Goal: Transaction & Acquisition: Book appointment/travel/reservation

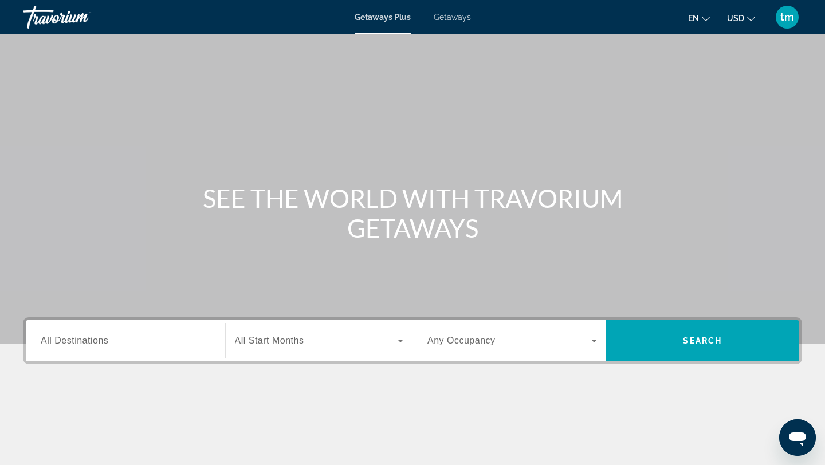
click at [450, 18] on span "Getaways" at bounding box center [452, 17] width 37 height 9
click at [99, 346] on input "Destination All Destinations" at bounding box center [126, 342] width 170 height 14
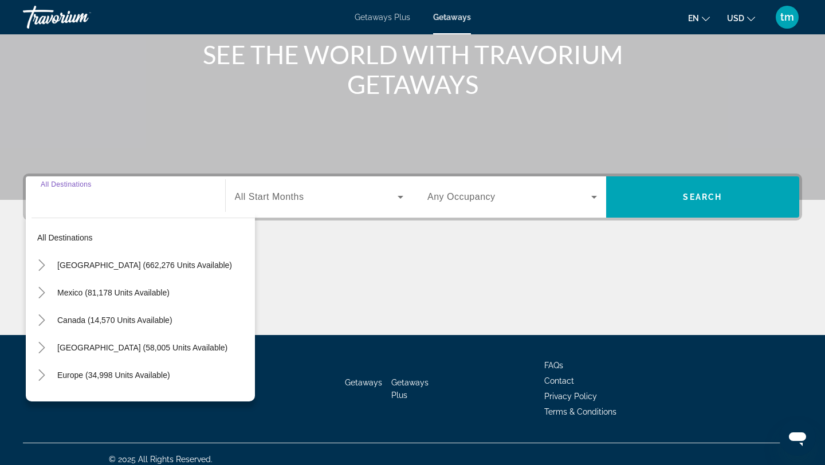
scroll to position [154, 0]
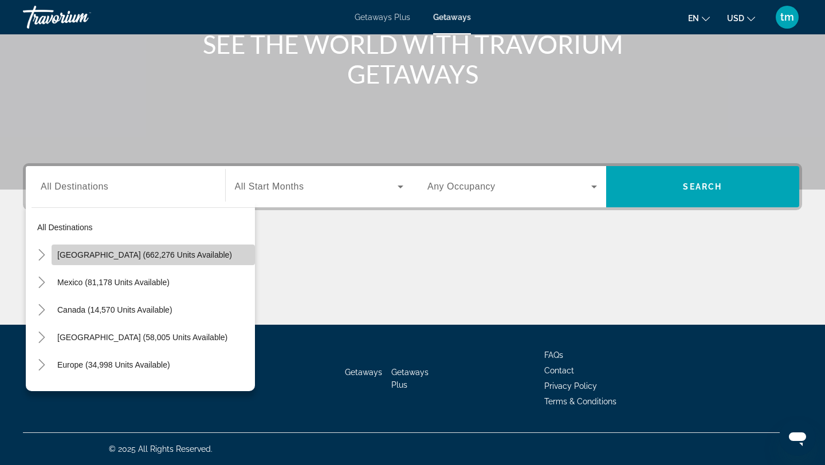
click at [144, 259] on span "Search widget" at bounding box center [153, 254] width 203 height 27
type input "**********"
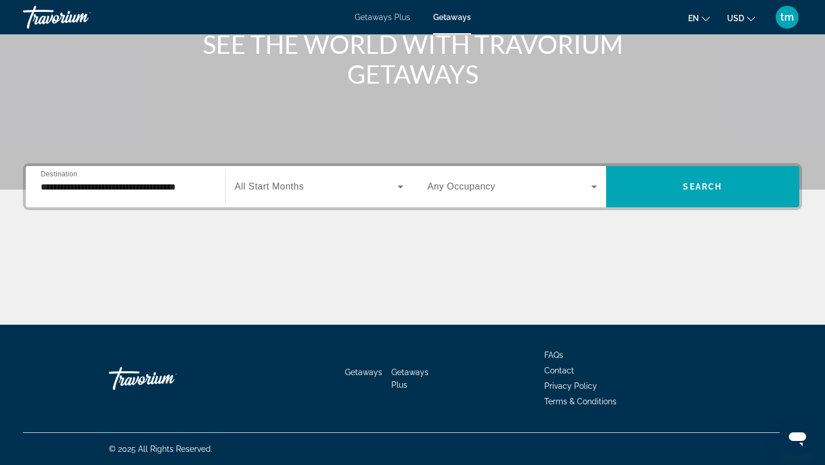
click at [261, 185] on span "All Start Months" at bounding box center [269, 187] width 69 height 10
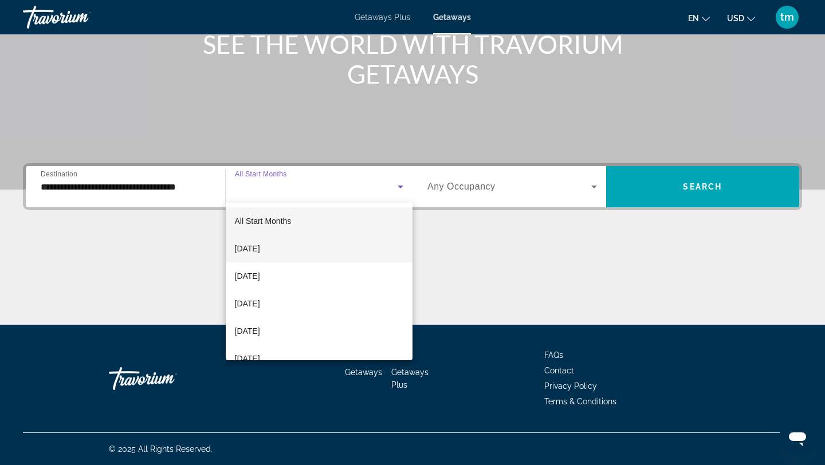
click at [260, 249] on span "September 2025" at bounding box center [247, 249] width 25 height 14
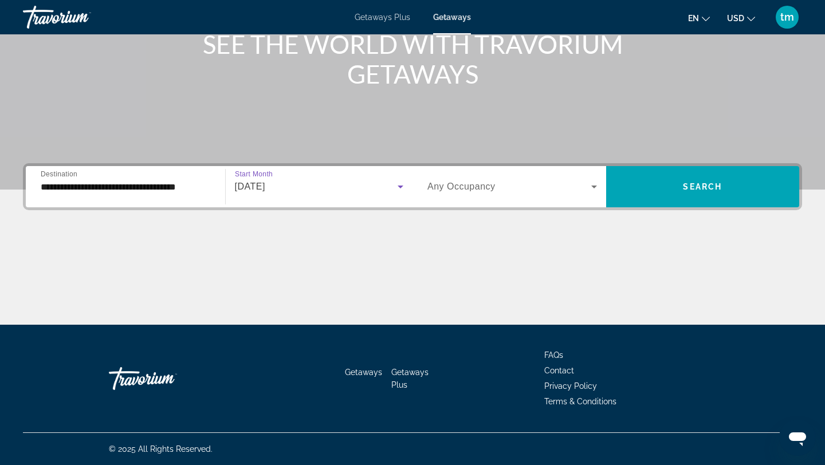
click at [442, 193] on span "Search widget" at bounding box center [509, 187] width 164 height 14
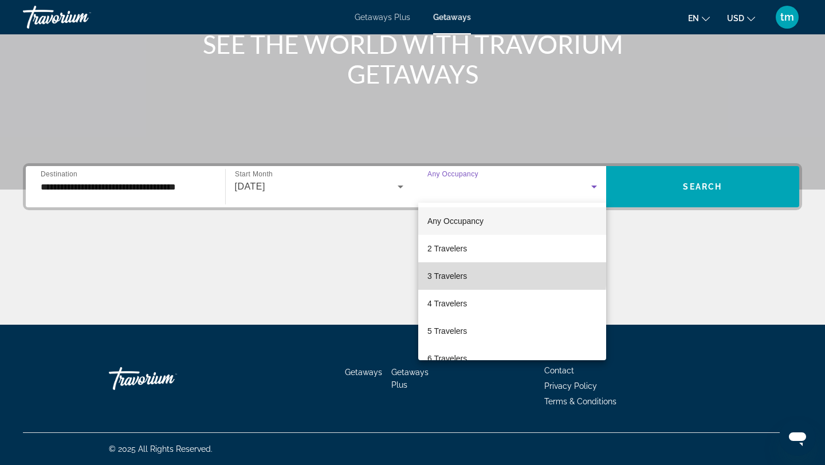
click at [449, 272] on span "3 Travelers" at bounding box center [447, 276] width 40 height 14
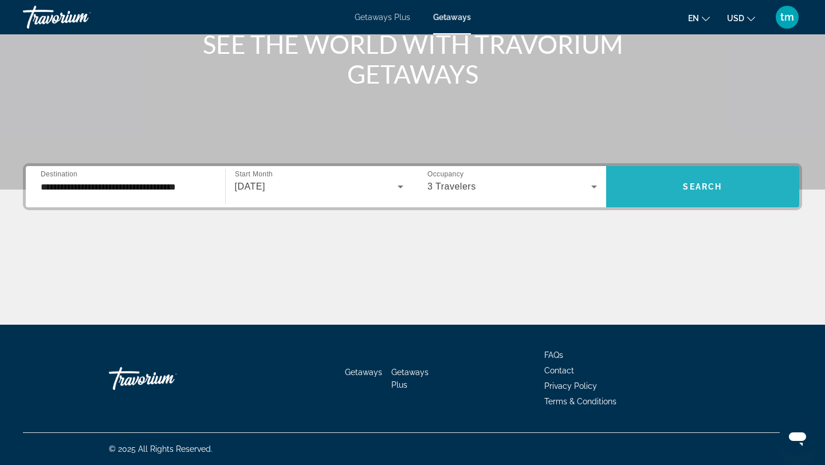
click at [671, 180] on span "Search widget" at bounding box center [703, 186] width 194 height 27
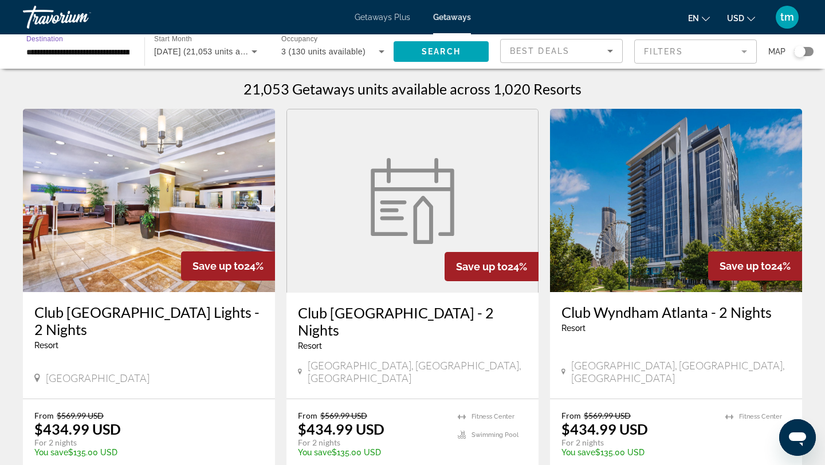
click at [110, 54] on input "**********" at bounding box center [77, 52] width 103 height 14
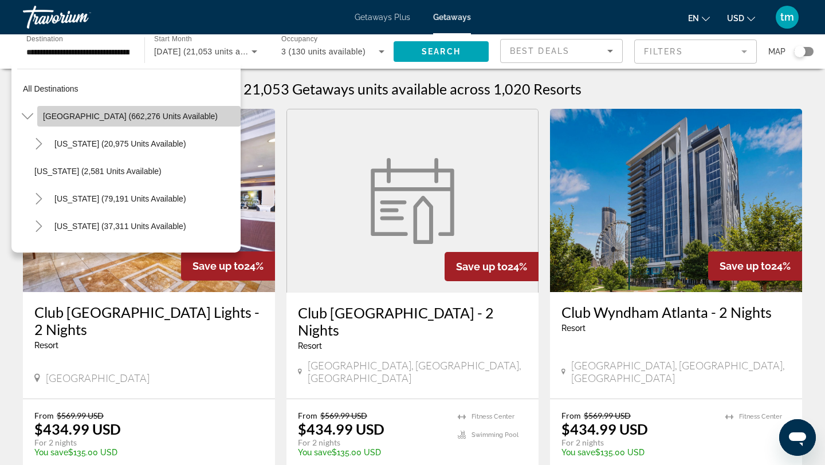
click at [86, 117] on span "[GEOGRAPHIC_DATA] (662,276 units available)" at bounding box center [130, 116] width 175 height 9
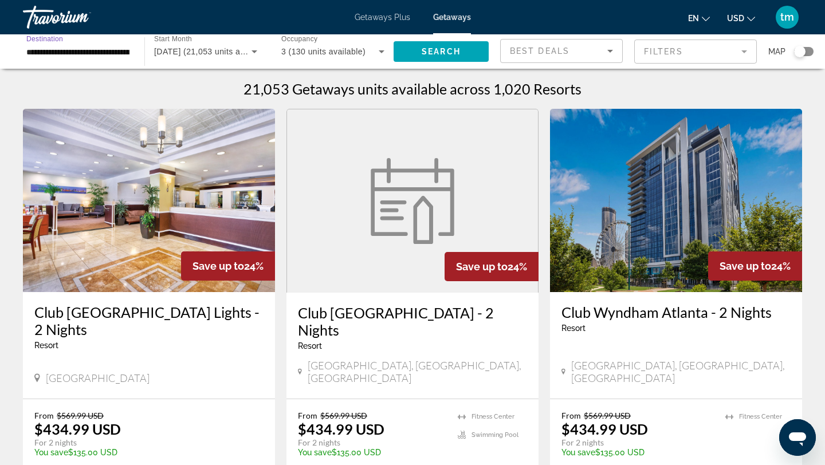
click at [88, 57] on input "**********" at bounding box center [77, 52] width 103 height 14
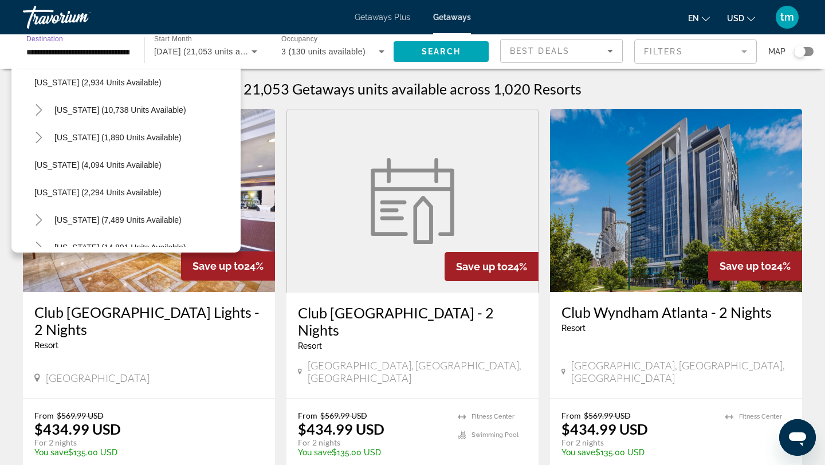
scroll to position [660, 0]
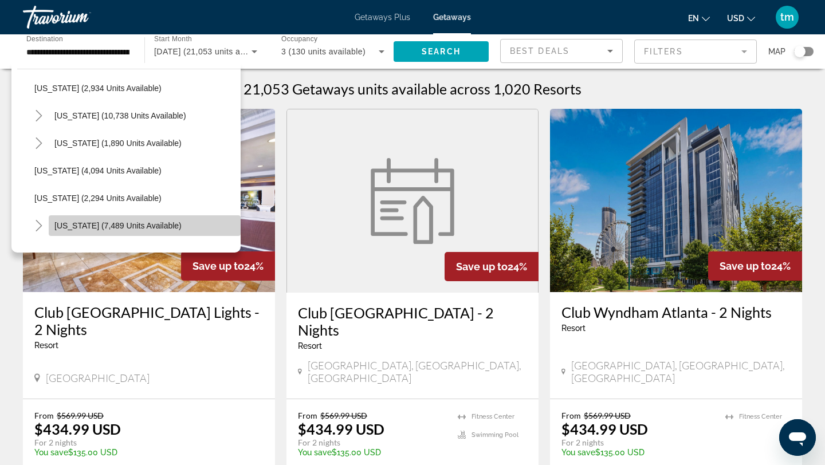
click at [82, 227] on span "New York (7,489 units available)" at bounding box center [117, 225] width 127 height 9
type input "**********"
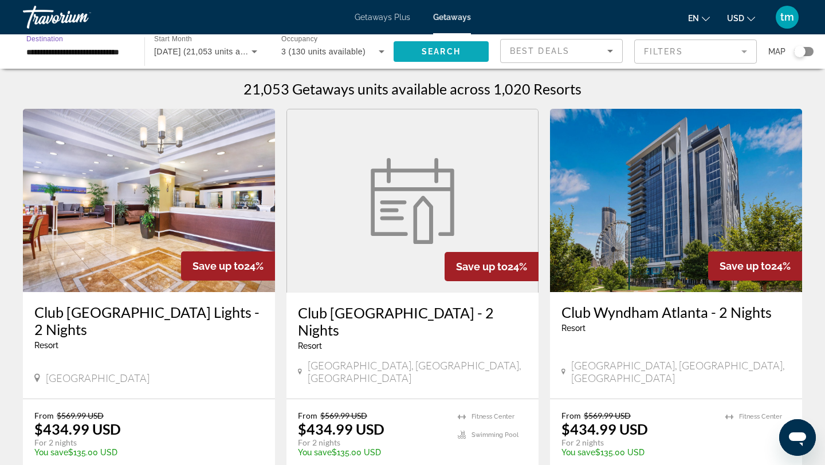
click at [444, 51] on span "Search" at bounding box center [441, 51] width 39 height 9
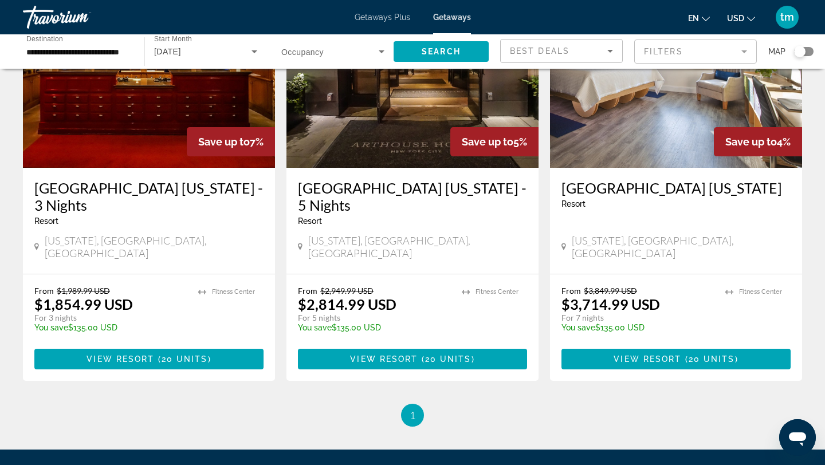
scroll to position [1016, 0]
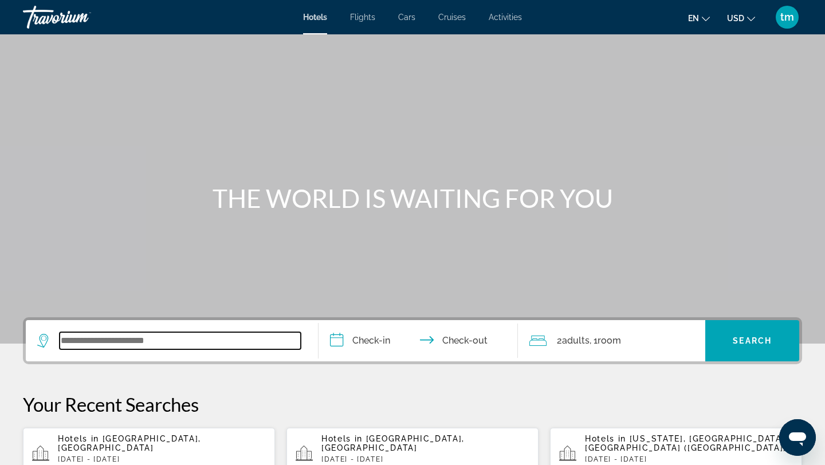
click at [141, 338] on input "Search widget" at bounding box center [180, 340] width 241 height 17
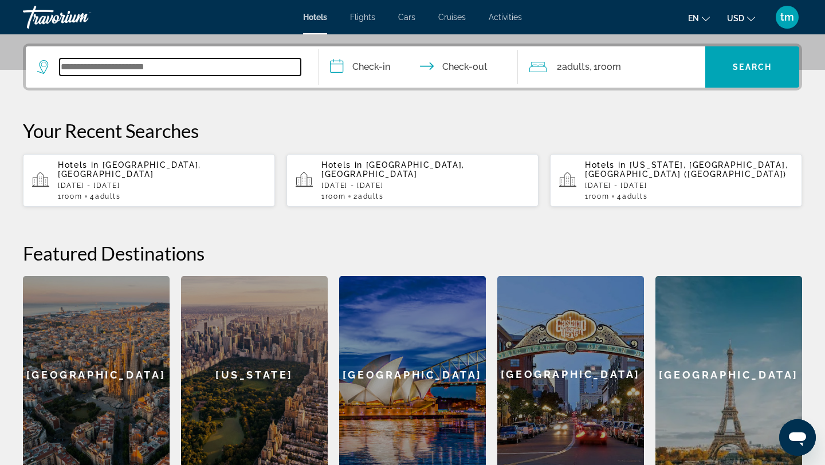
scroll to position [280, 0]
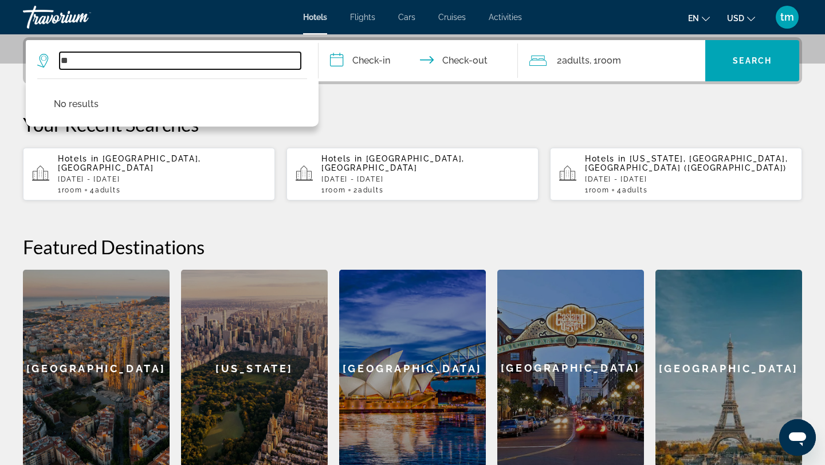
type input "*"
type input "**********"
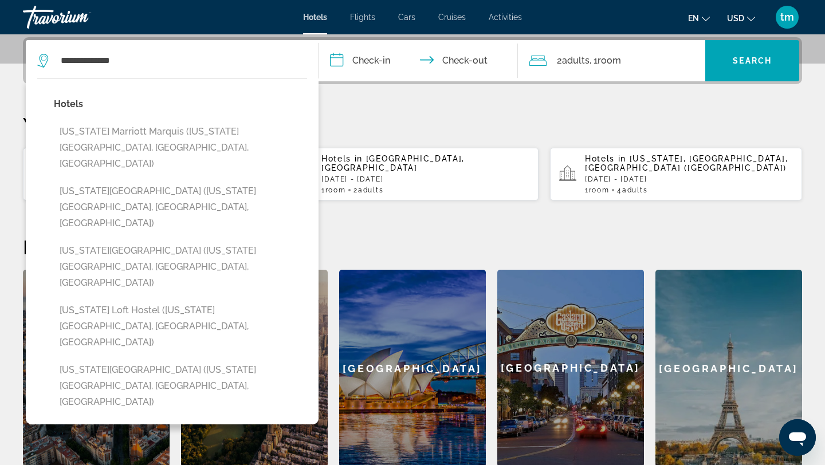
click at [363, 58] on input "**********" at bounding box center [420, 62] width 204 height 45
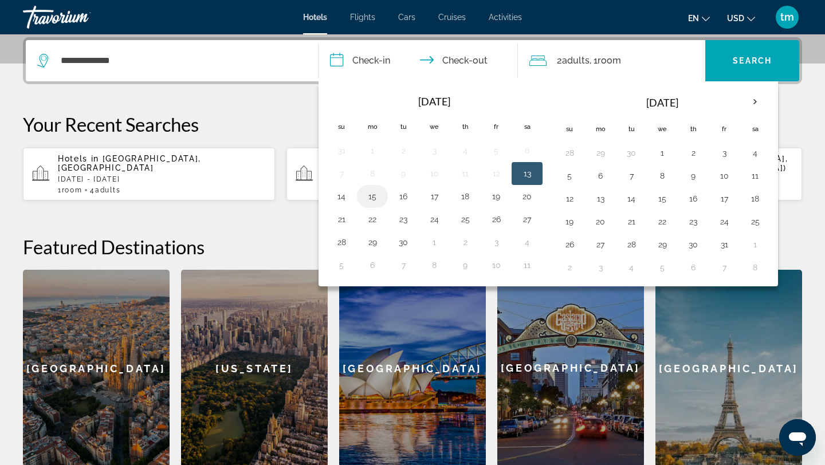
click at [382, 199] on td "15" at bounding box center [372, 196] width 31 height 23
click at [333, 188] on td "14" at bounding box center [341, 196] width 31 height 23
click at [371, 187] on td "15" at bounding box center [372, 196] width 31 height 23
click at [380, 199] on button "15" at bounding box center [372, 196] width 18 height 16
click at [467, 199] on button "18" at bounding box center [465, 196] width 18 height 16
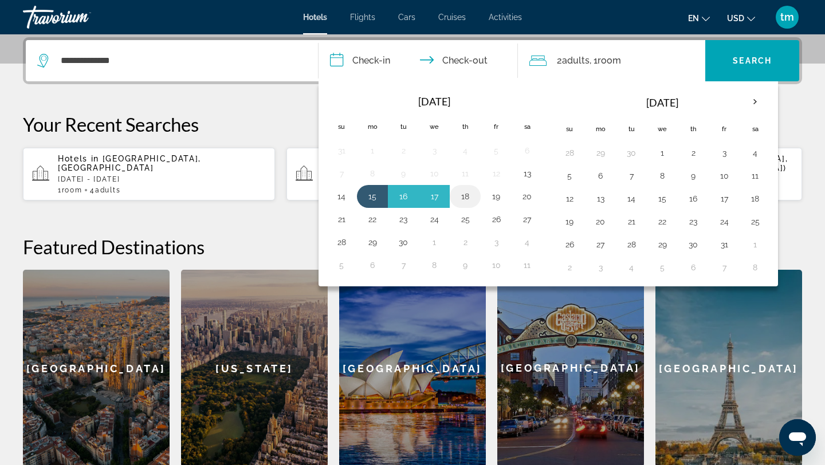
type input "**********"
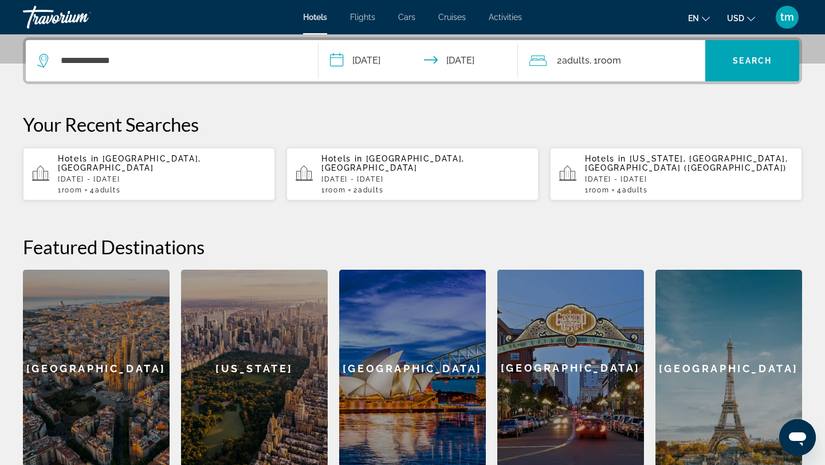
click at [589, 58] on span "Adults" at bounding box center [575, 60] width 27 height 11
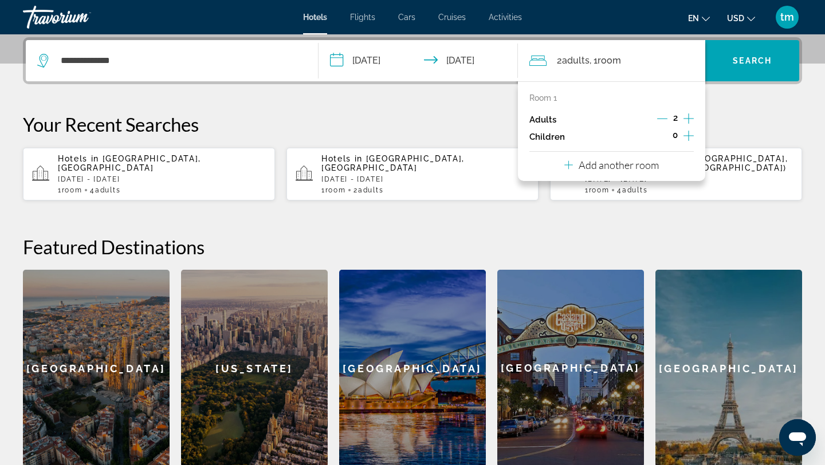
click at [691, 119] on icon "Increment adults" at bounding box center [688, 119] width 10 height 14
click at [742, 49] on span "Search widget" at bounding box center [752, 60] width 94 height 27
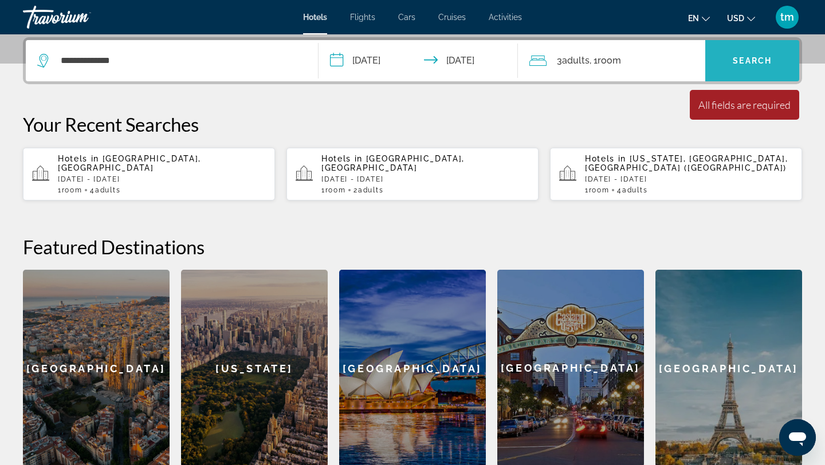
click at [758, 62] on span "Search" at bounding box center [752, 60] width 39 height 9
click at [768, 74] on span "Search widget" at bounding box center [752, 60] width 94 height 27
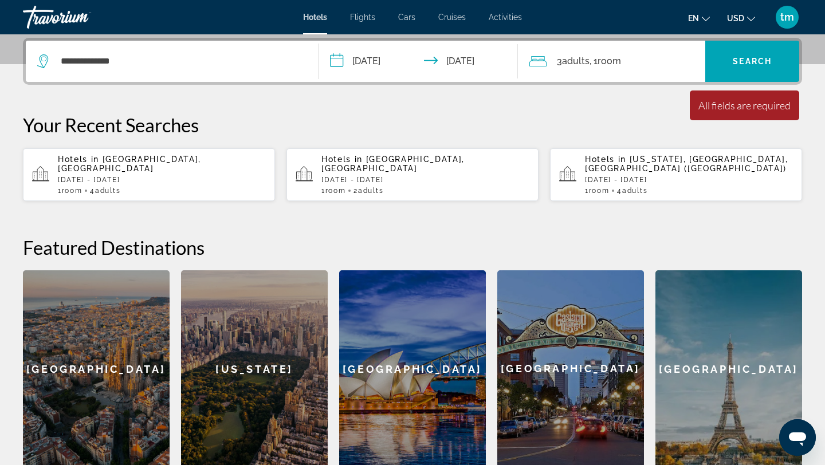
scroll to position [208, 0]
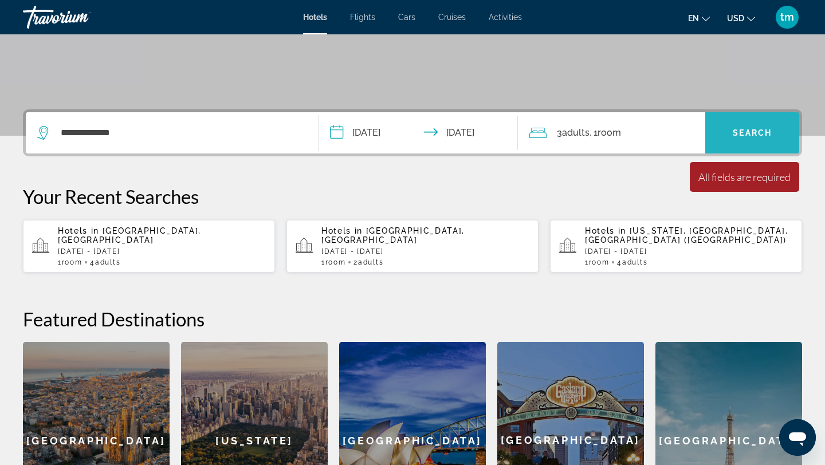
click at [749, 132] on span "Search" at bounding box center [752, 132] width 39 height 9
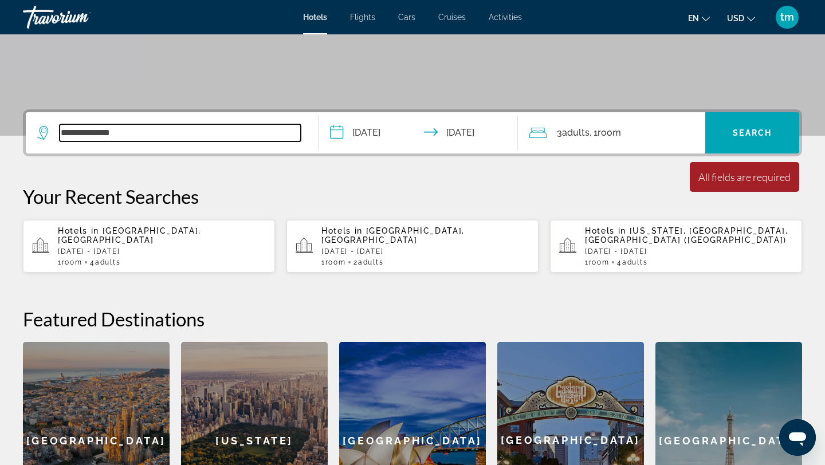
click at [174, 129] on input "**********" at bounding box center [180, 132] width 241 height 17
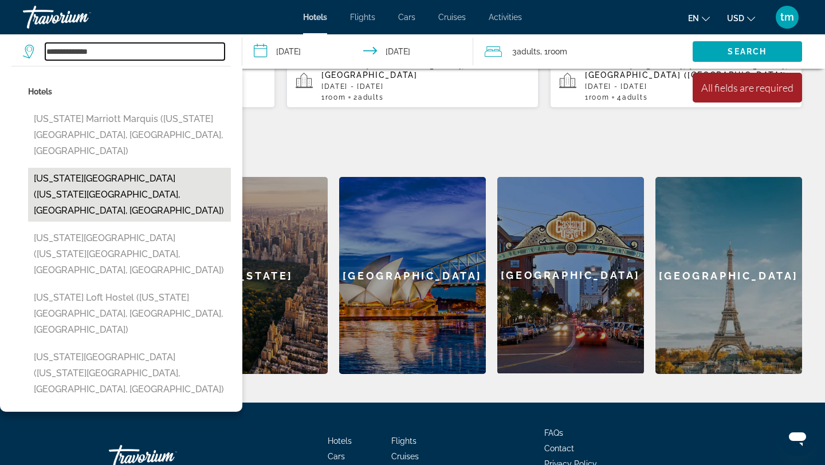
scroll to position [368, 0]
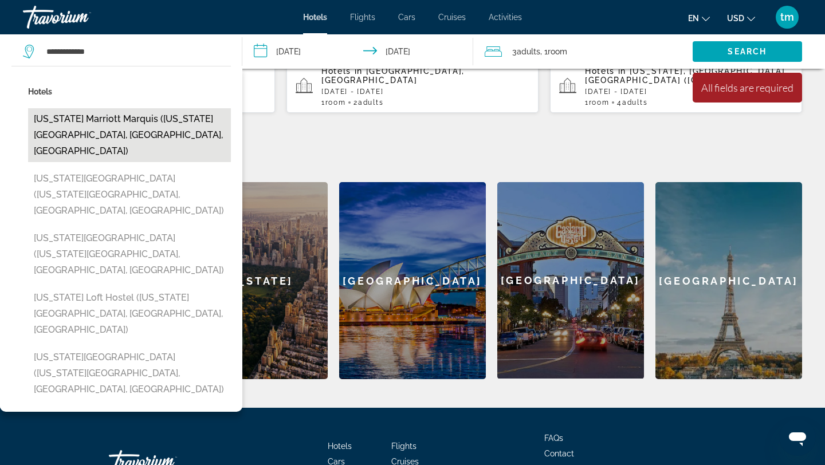
click at [121, 129] on button "New York Marriott Marquis (New York City, NY, US)" at bounding box center [129, 135] width 203 height 54
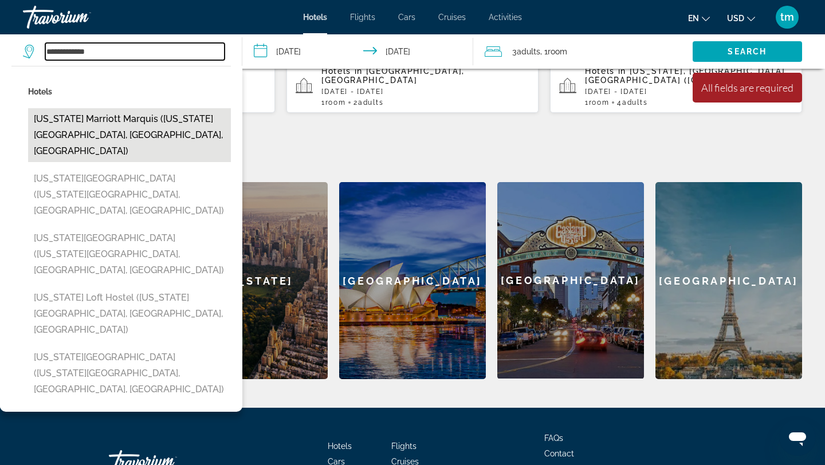
type input "**********"
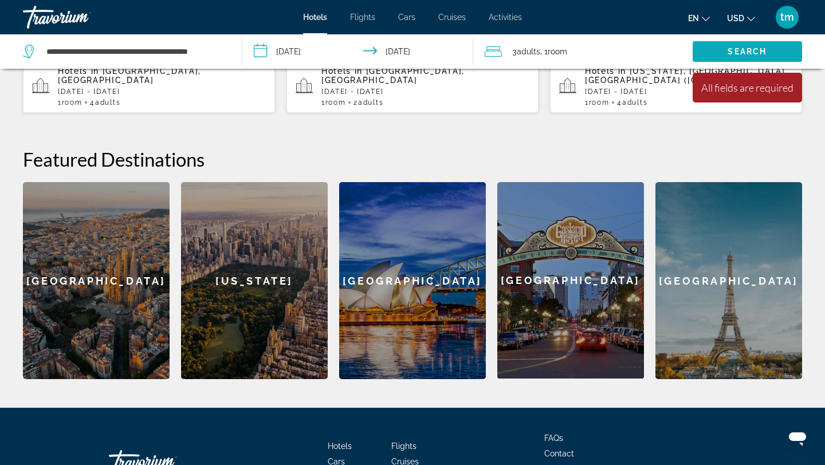
click at [774, 49] on span "Search widget" at bounding box center [747, 51] width 109 height 27
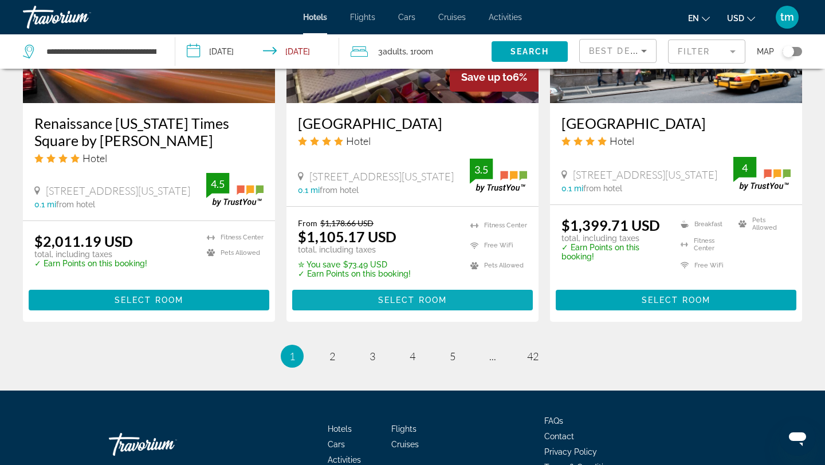
scroll to position [1516, 0]
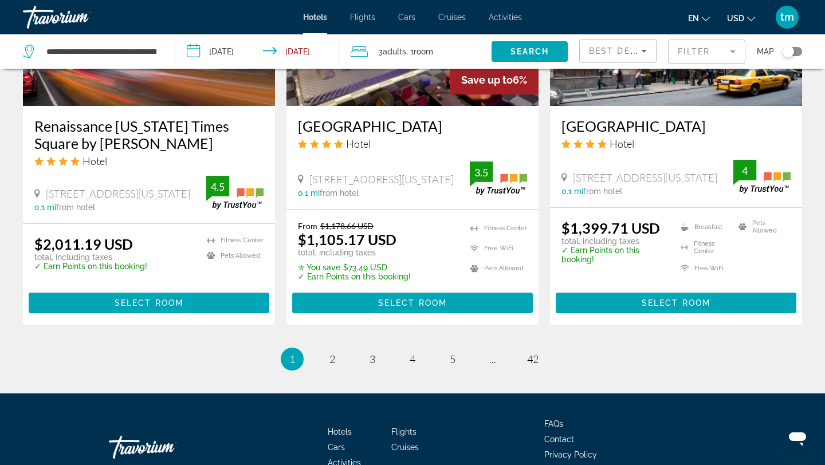
click at [690, 48] on mat-form-field "Filter" at bounding box center [706, 52] width 77 height 24
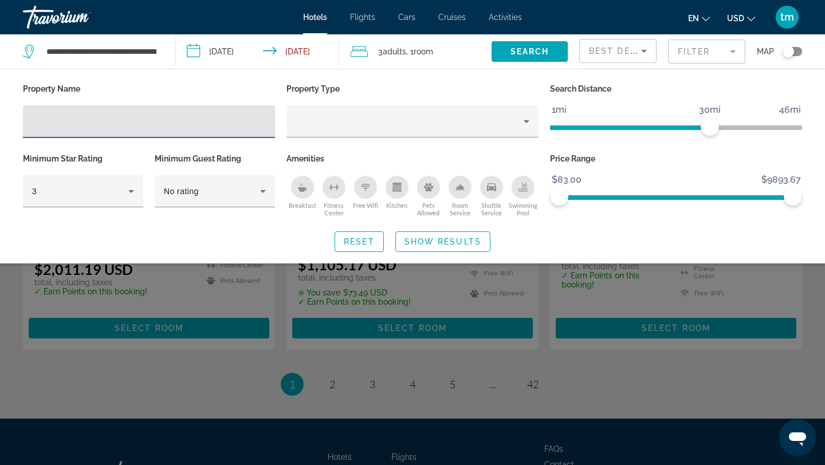
scroll to position [1490, 0]
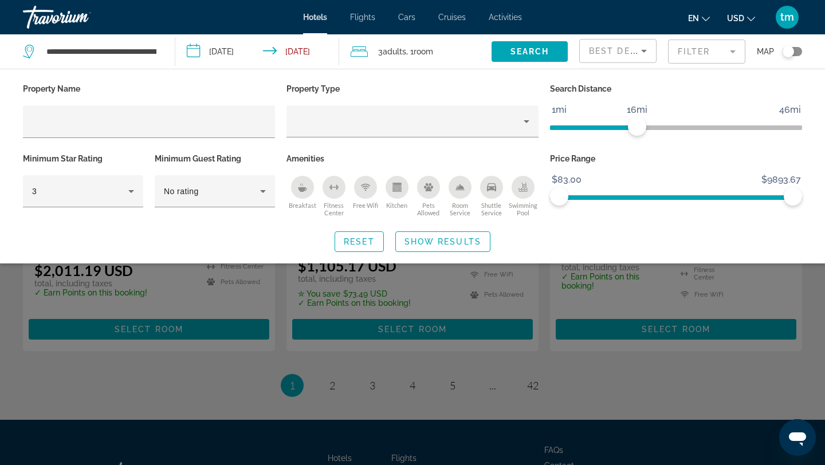
click at [637, 129] on span "ngx-slider" at bounding box center [593, 127] width 87 height 5
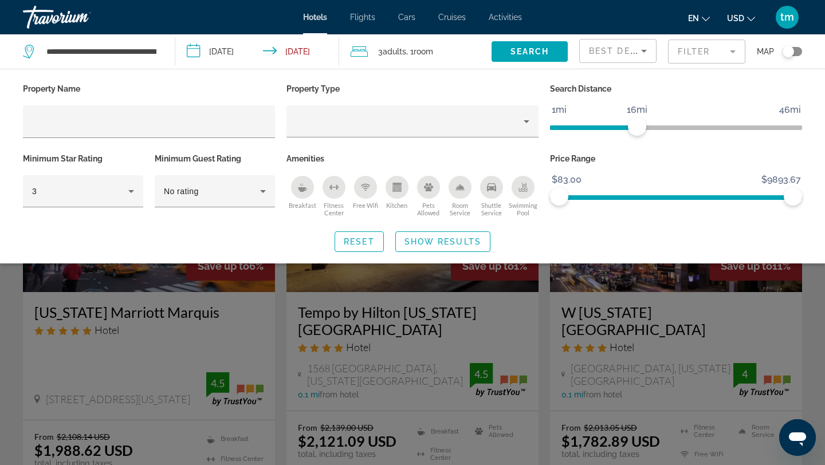
click at [615, 128] on span "ngx-slider" at bounding box center [593, 127] width 87 height 5
click at [580, 129] on span "ngx-slider" at bounding box center [565, 127] width 30 height 5
click at [571, 129] on span "ngx-slider" at bounding box center [569, 126] width 18 height 18
click at [561, 127] on span "ngx-slider" at bounding box center [569, 126] width 18 height 18
click at [554, 128] on ngx-slider "1mi 46mi 1mi" at bounding box center [676, 126] width 252 height 2
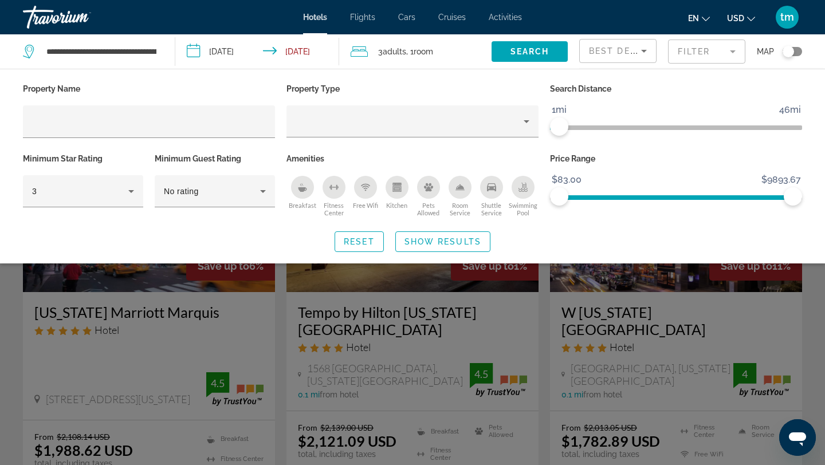
click at [646, 46] on icon "Sort by" at bounding box center [644, 51] width 14 height 14
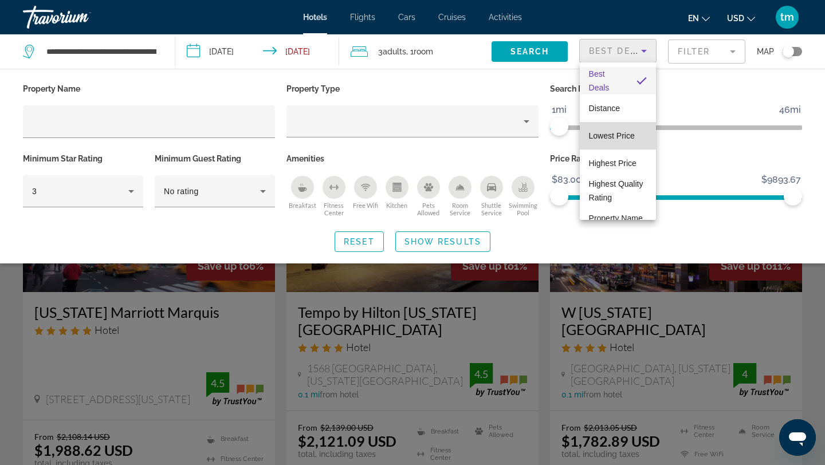
click at [624, 132] on span "Lowest Price" at bounding box center [612, 135] width 46 height 9
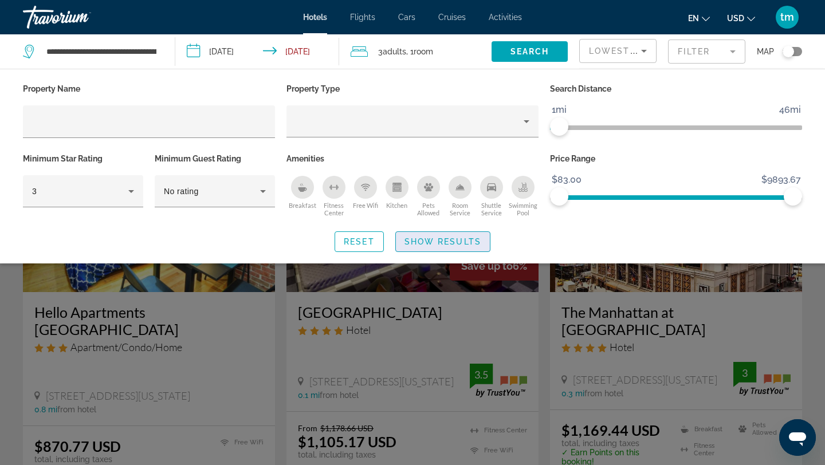
click at [451, 240] on span "Show Results" at bounding box center [442, 241] width 77 height 9
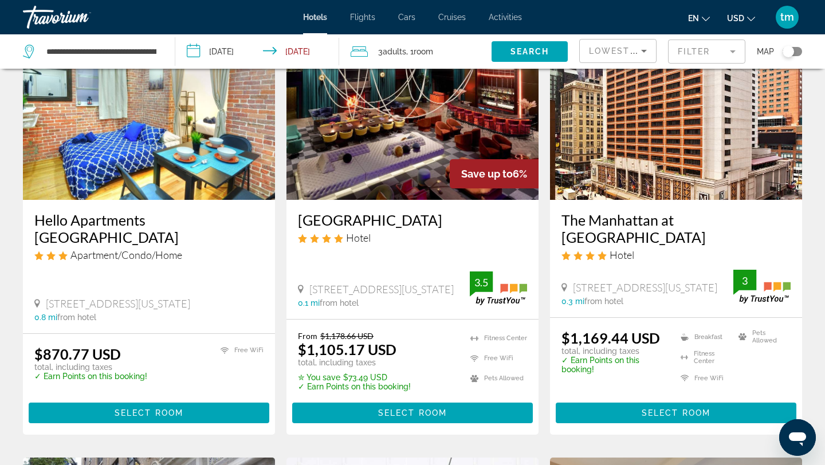
scroll to position [96, 0]
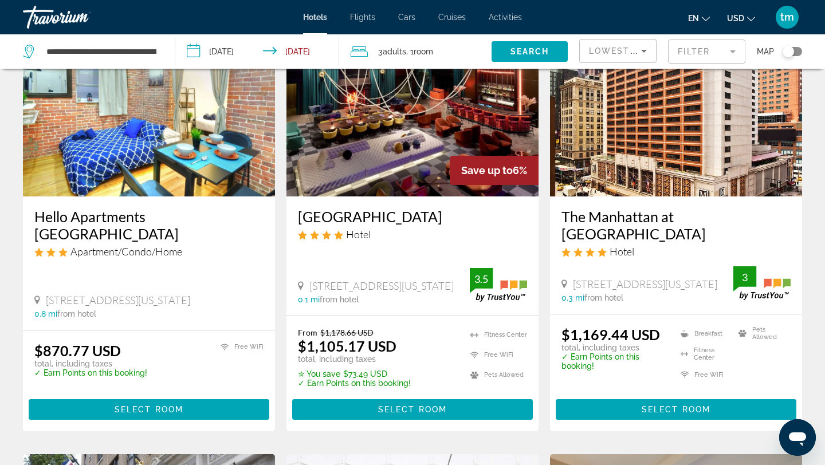
click at [475, 139] on img "Main content" at bounding box center [412, 104] width 252 height 183
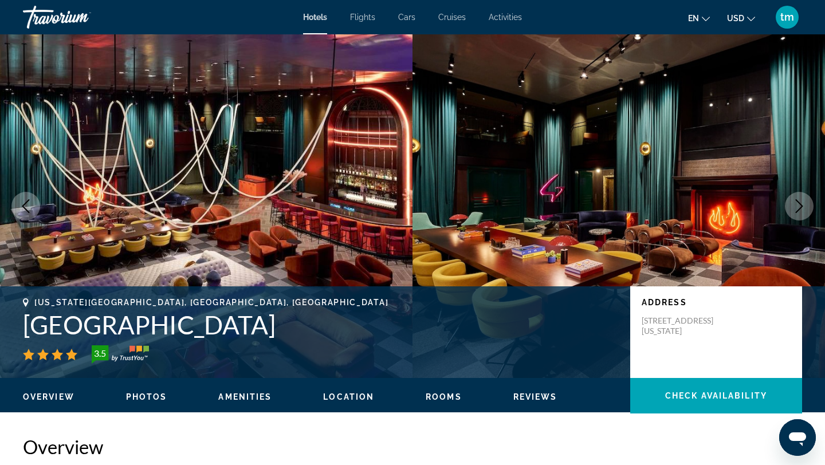
click at [801, 200] on icon "Next image" at bounding box center [799, 206] width 14 height 14
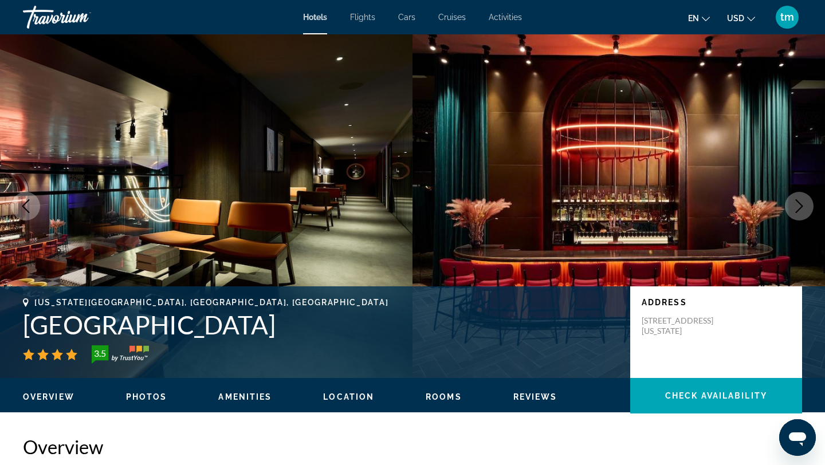
click at [801, 200] on icon "Next image" at bounding box center [799, 206] width 14 height 14
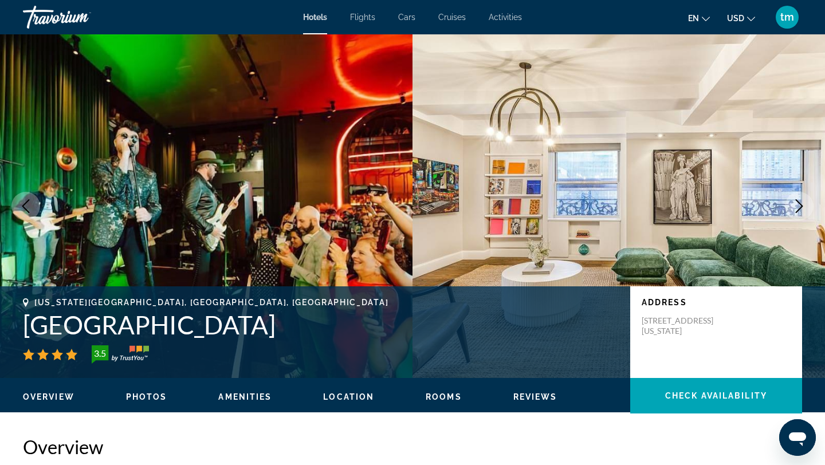
click at [801, 200] on icon "Next image" at bounding box center [799, 206] width 14 height 14
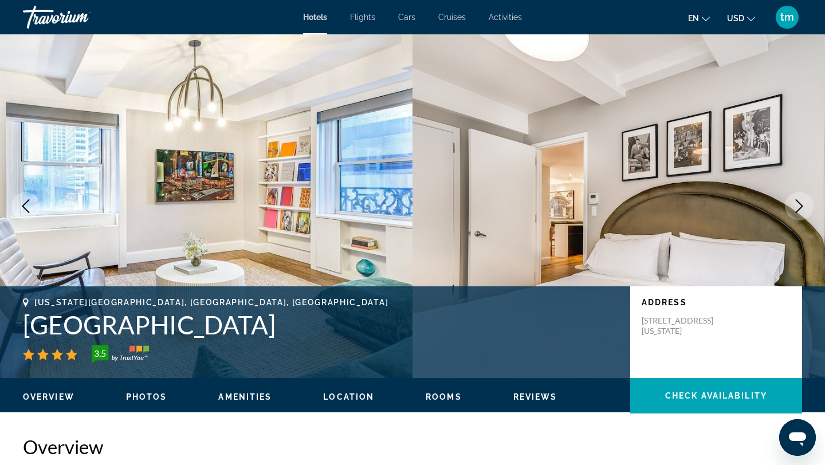
click at [801, 200] on icon "Next image" at bounding box center [799, 206] width 14 height 14
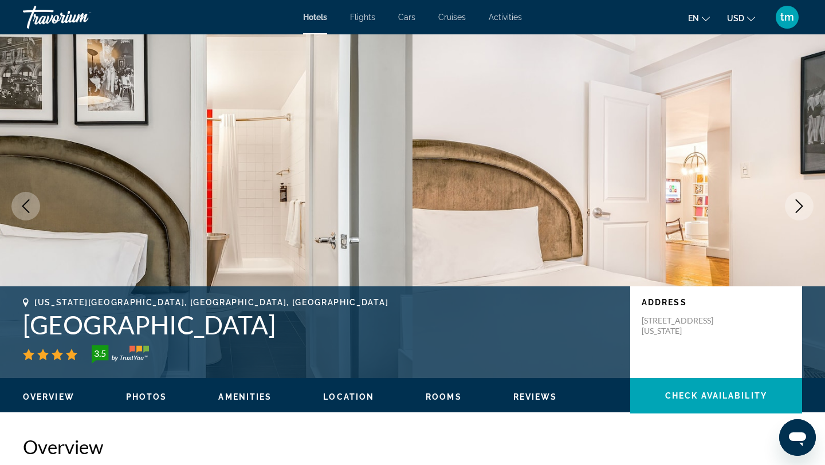
click at [801, 200] on icon "Next image" at bounding box center [799, 206] width 14 height 14
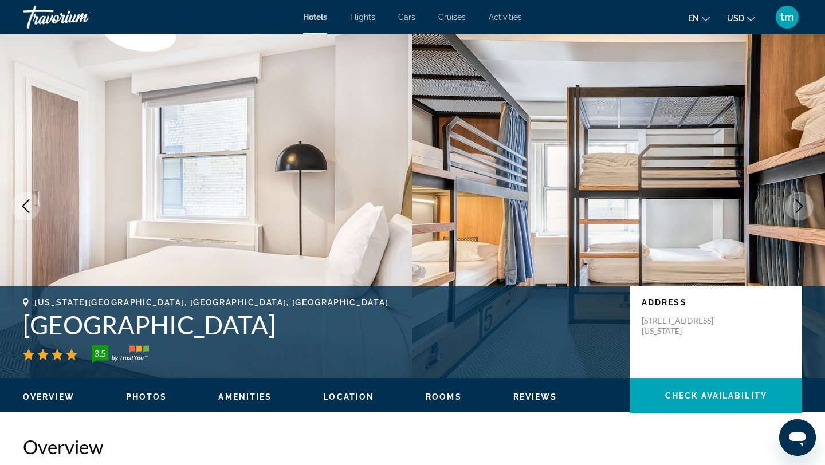
click at [801, 200] on icon "Next image" at bounding box center [799, 206] width 14 height 14
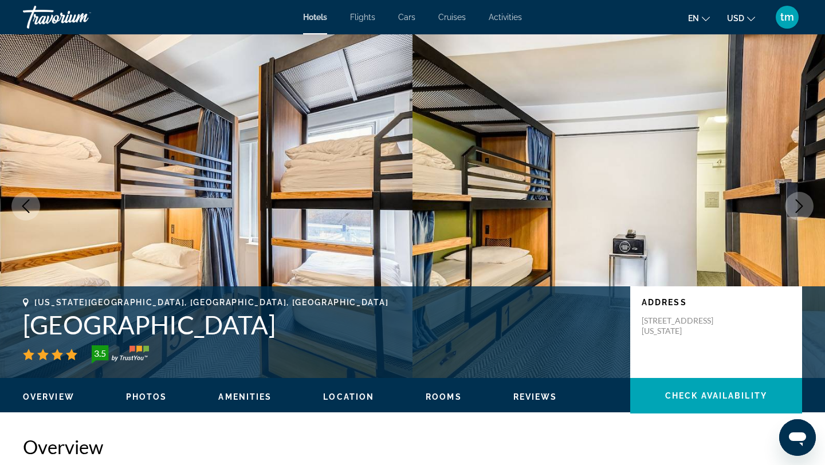
click at [801, 200] on icon "Next image" at bounding box center [799, 206] width 14 height 14
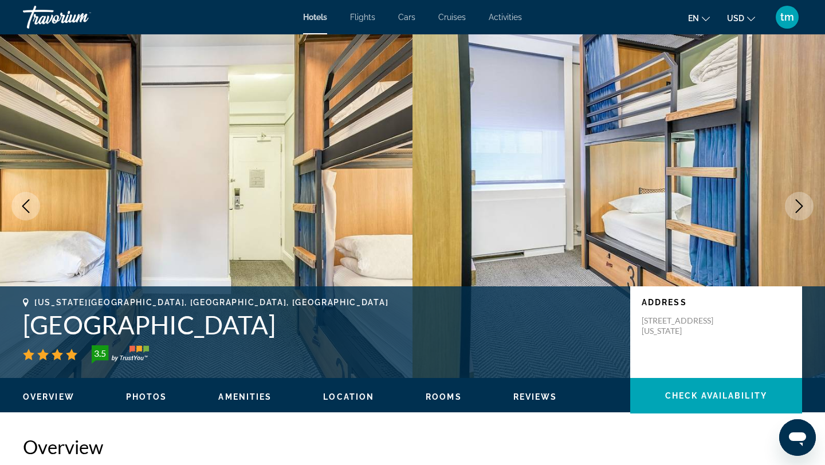
click at [801, 200] on icon "Next image" at bounding box center [799, 206] width 14 height 14
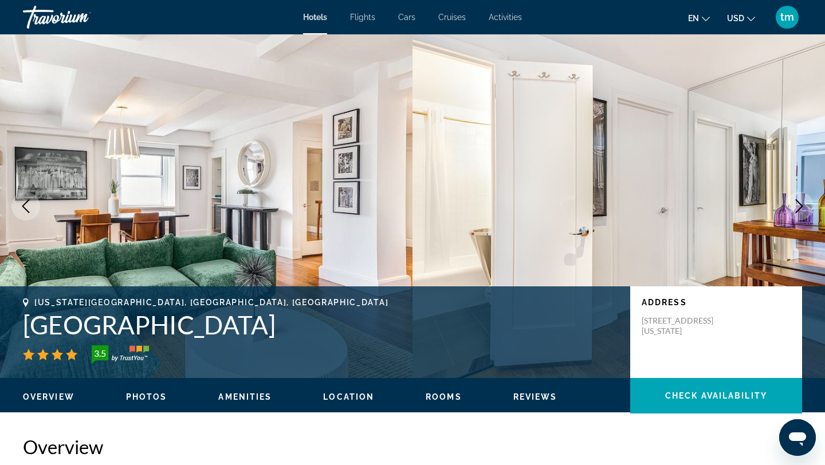
click at [801, 200] on icon "Next image" at bounding box center [799, 206] width 14 height 14
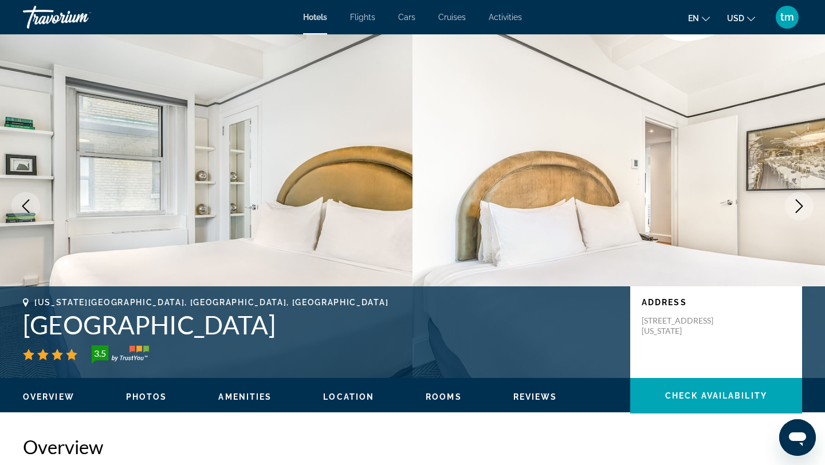
click at [801, 200] on icon "Next image" at bounding box center [799, 206] width 14 height 14
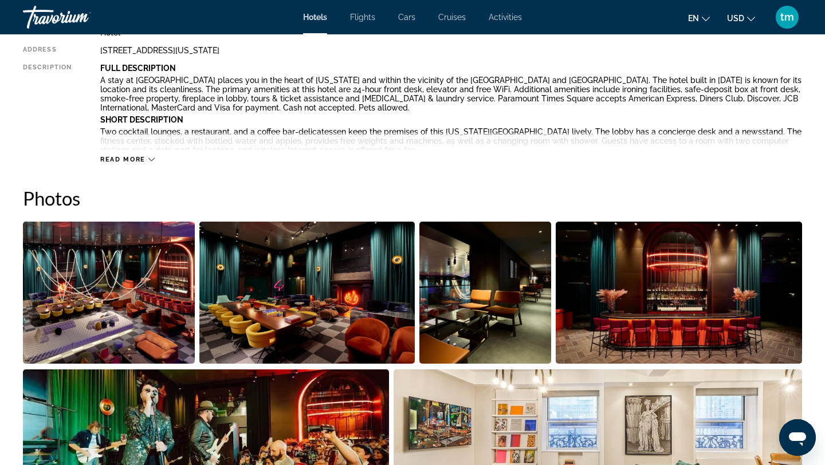
scroll to position [443, 0]
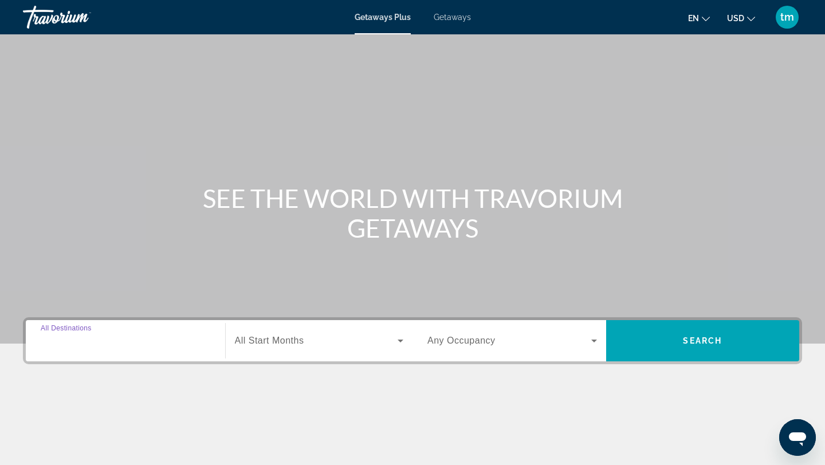
click at [97, 347] on input "Destination All Destinations" at bounding box center [126, 342] width 170 height 14
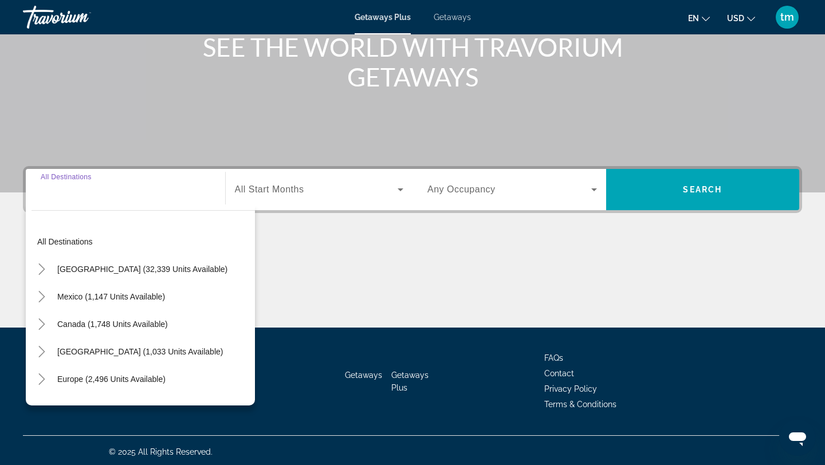
scroll to position [154, 0]
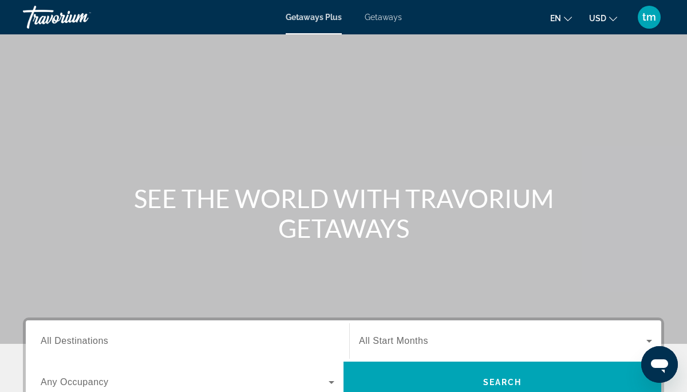
click at [376, 21] on span "Getaways" at bounding box center [383, 17] width 37 height 9
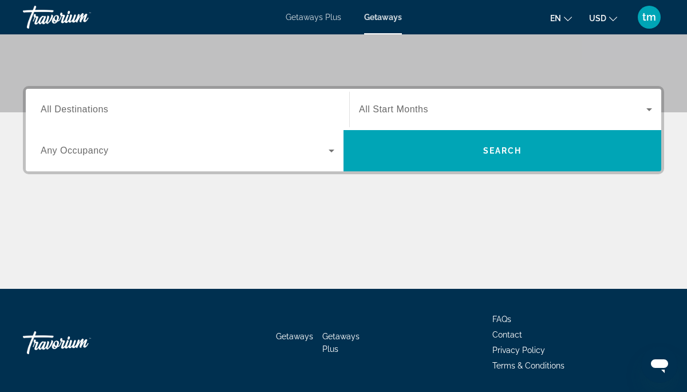
scroll to position [231, 0]
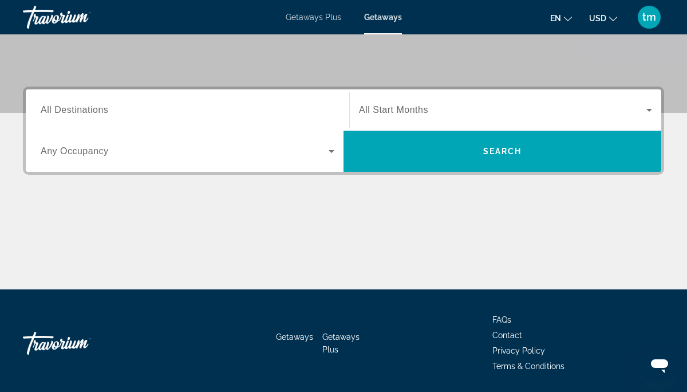
click at [65, 107] on span "All Destinations" at bounding box center [75, 110] width 68 height 10
click at [65, 107] on input "Destination All Destinations" at bounding box center [188, 111] width 294 height 14
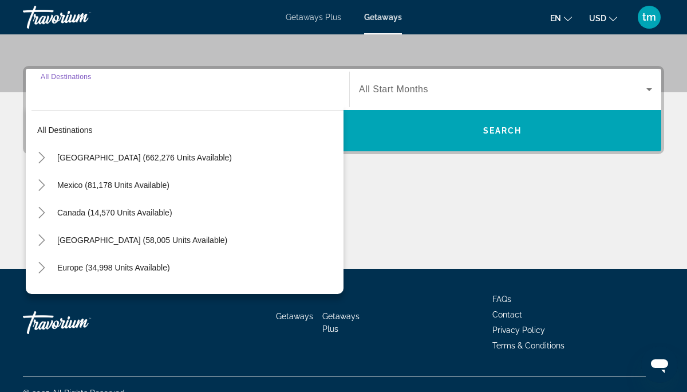
scroll to position [269, 0]
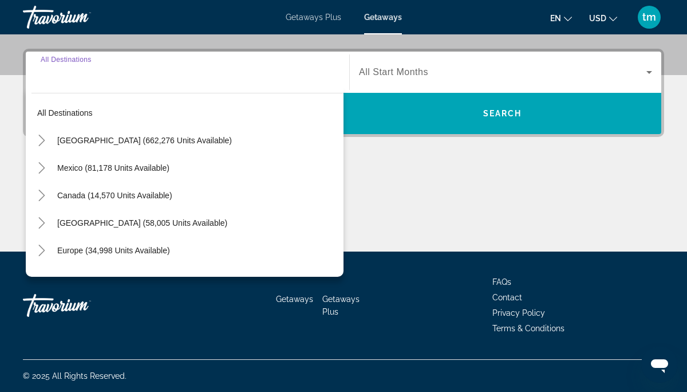
click at [295, 298] on span "Getaways" at bounding box center [294, 298] width 37 height 9
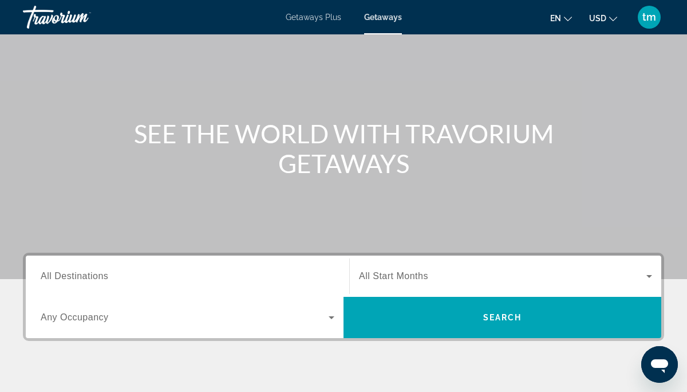
scroll to position [118, 0]
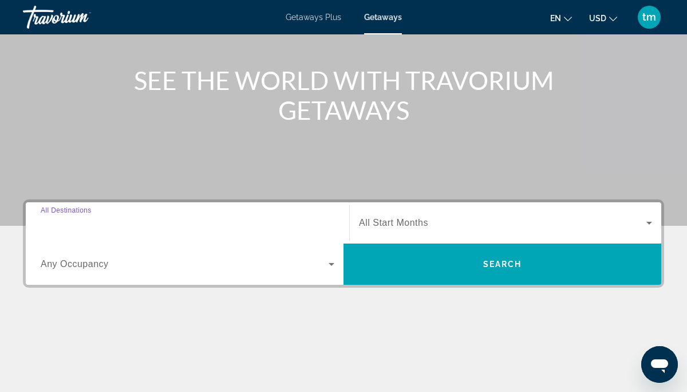
click at [62, 229] on input "Destination All Destinations" at bounding box center [188, 224] width 294 height 14
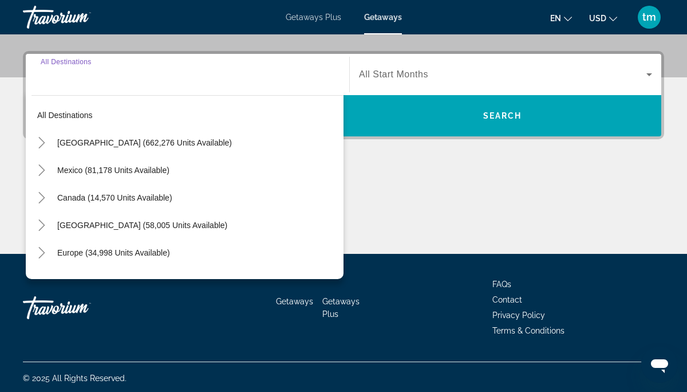
scroll to position [269, 0]
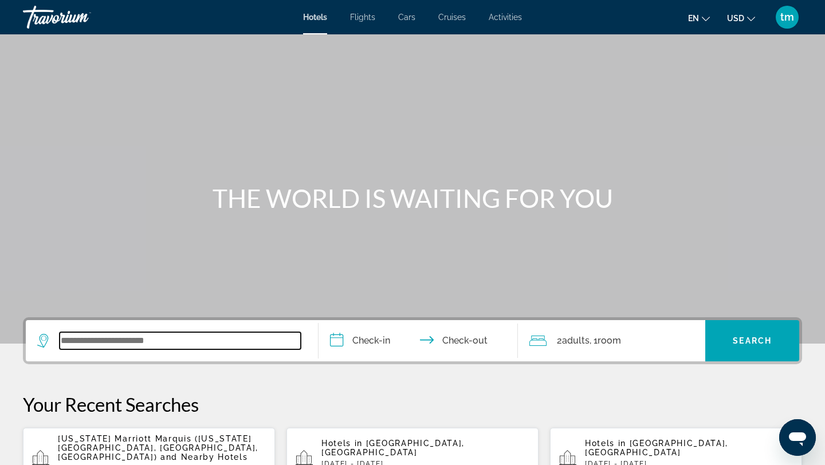
click at [100, 341] on input "Search widget" at bounding box center [180, 340] width 241 height 17
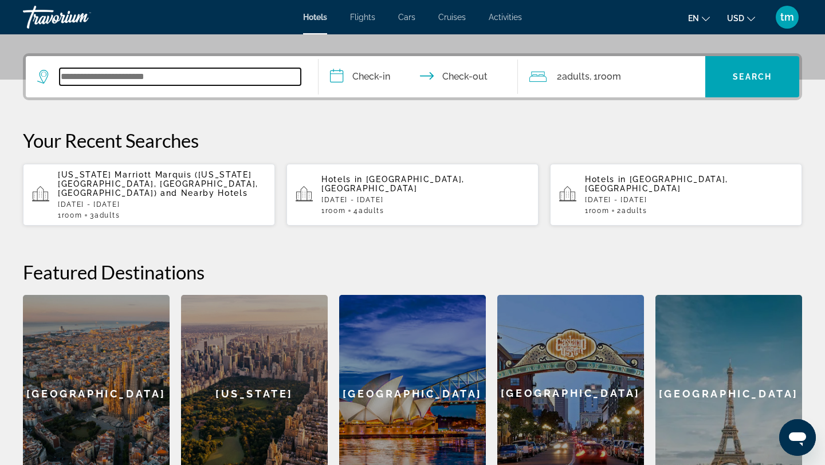
scroll to position [280, 0]
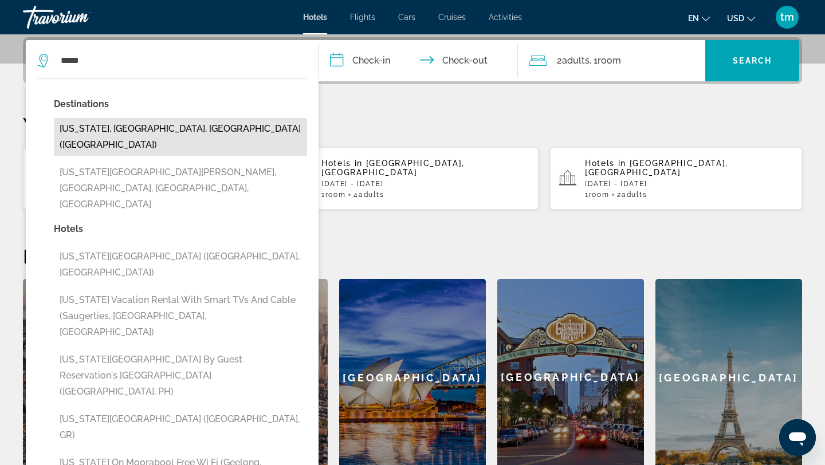
click at [108, 133] on button "New York, NY, United States (NYC)" at bounding box center [180, 137] width 253 height 38
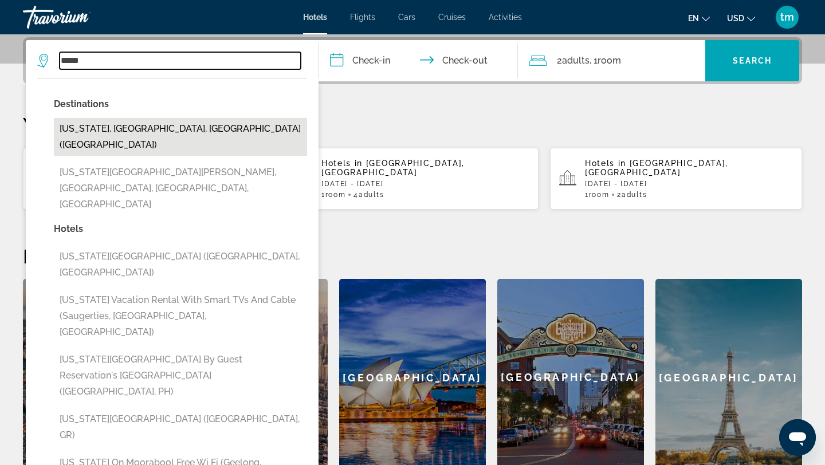
type input "**********"
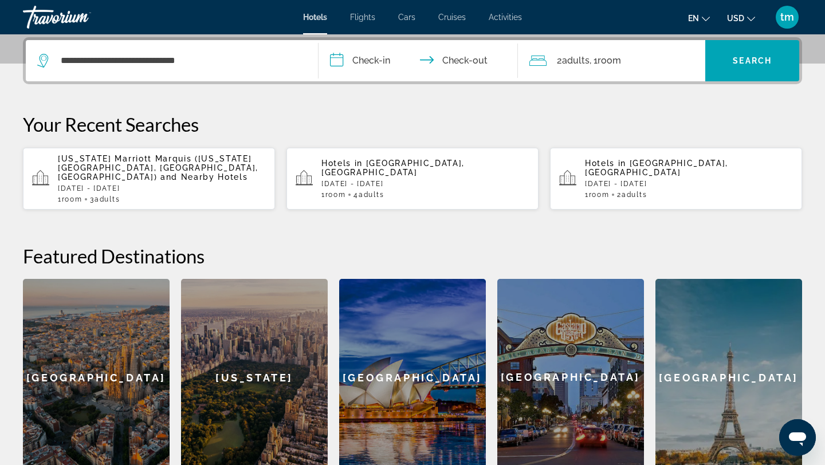
click at [375, 60] on input "**********" at bounding box center [420, 62] width 204 height 45
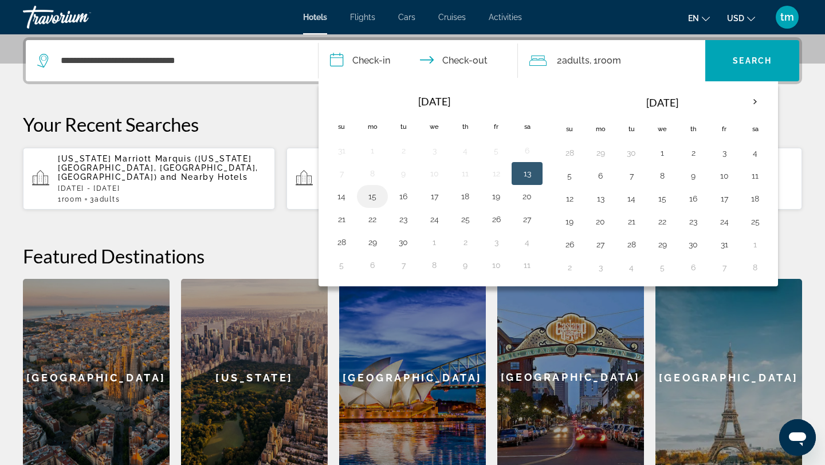
click at [379, 195] on button "15" at bounding box center [372, 196] width 18 height 16
click at [470, 197] on button "18" at bounding box center [465, 196] width 18 height 16
type input "**********"
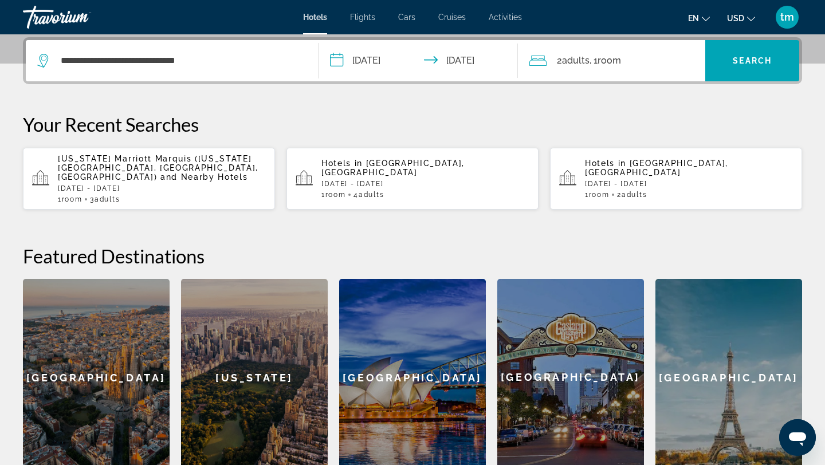
click at [630, 56] on div "2 Adult Adults , 1 Room rooms" at bounding box center [617, 61] width 176 height 16
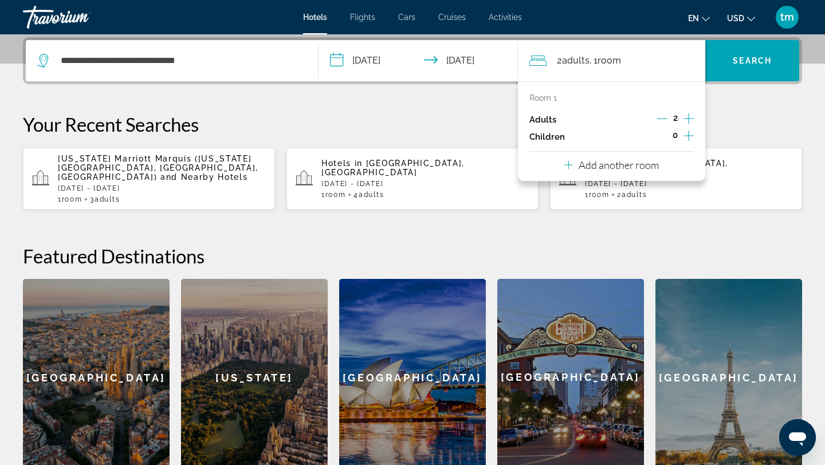
click at [689, 115] on icon "Increment adults" at bounding box center [688, 118] width 10 height 10
click at [744, 57] on span "Search" at bounding box center [752, 60] width 39 height 9
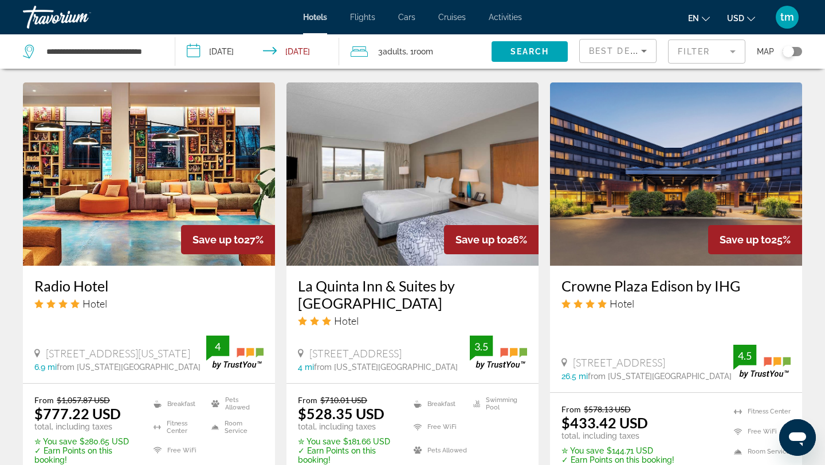
scroll to position [1417, 0]
